Goal: Navigation & Orientation: Find specific page/section

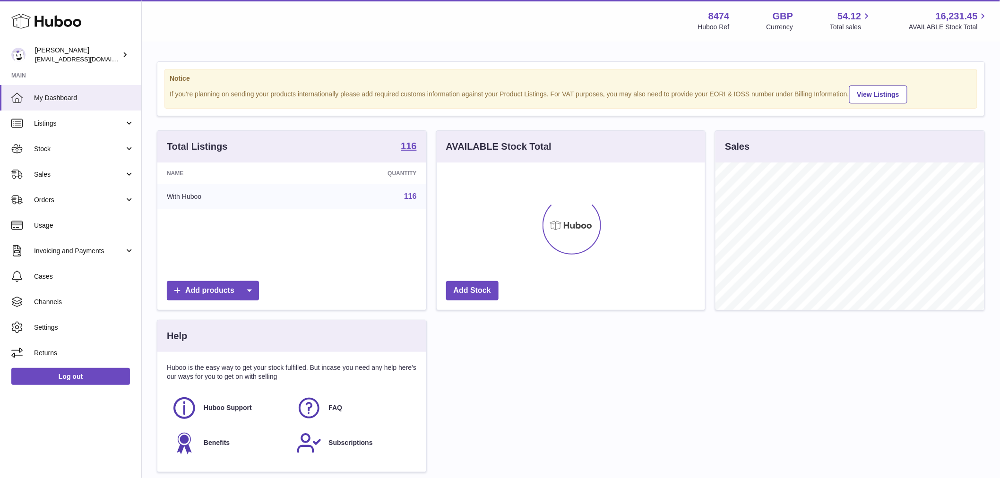
scroll to position [147, 268]
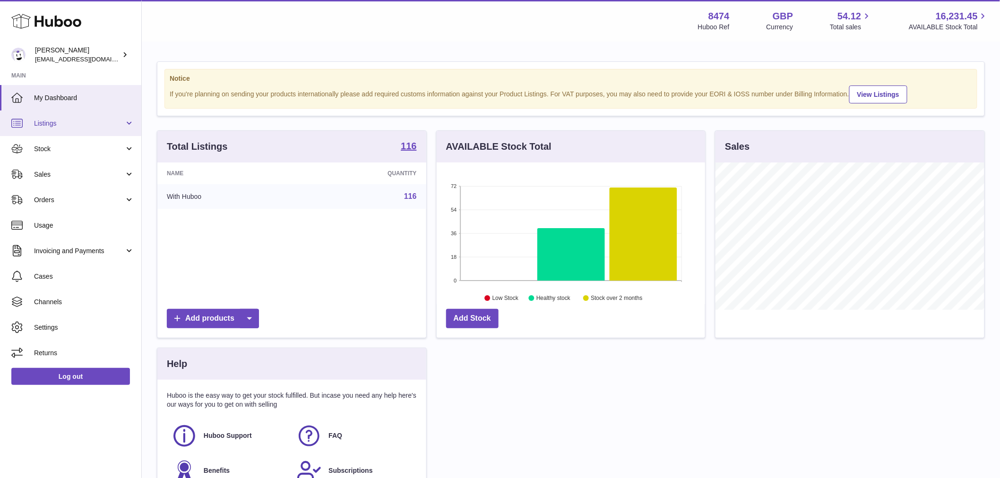
click at [103, 115] on link "Listings" at bounding box center [70, 124] width 141 height 26
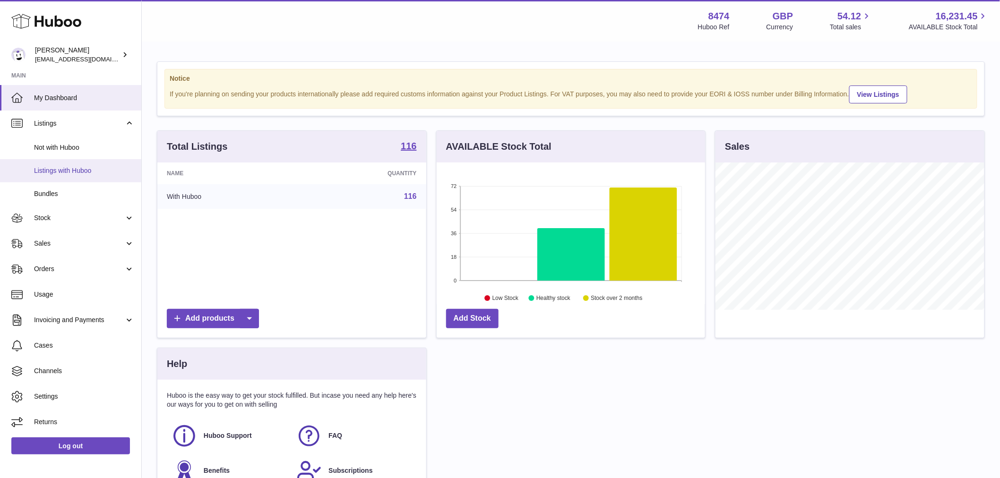
click at [97, 164] on link "Listings with Huboo" at bounding box center [70, 170] width 141 height 23
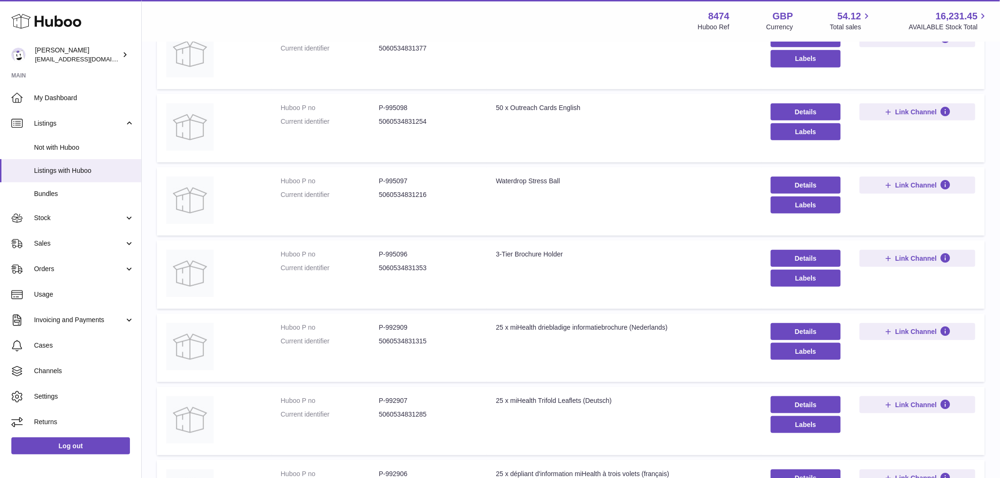
scroll to position [367, 0]
